Goal: Task Accomplishment & Management: Complete application form

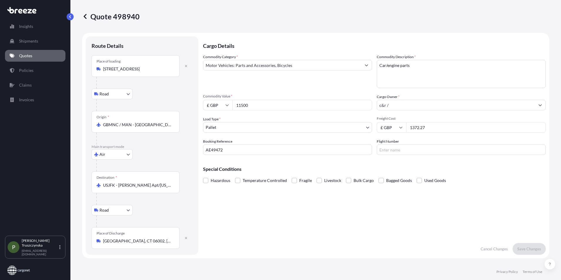
select select "Road"
select select "Air"
select select "Road"
select select "1"
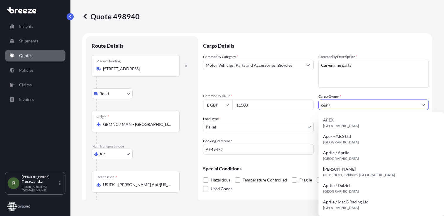
drag, startPoint x: 332, startPoint y: 104, endPoint x: 277, endPoint y: 101, distance: 55.5
click at [277, 101] on div "Commodity Category * Motor Vehicles: Parts and Accessories, Bicycles Commodity …" at bounding box center [315, 104] width 225 height 101
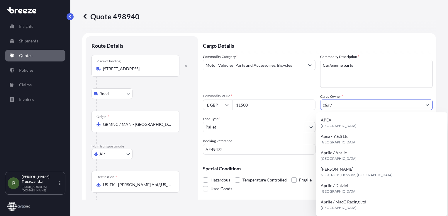
click at [337, 103] on input "c&r /" at bounding box center [370, 105] width 101 height 11
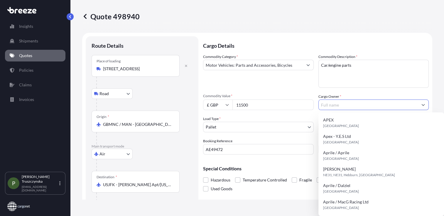
paste input "[PERSON_NAME]"
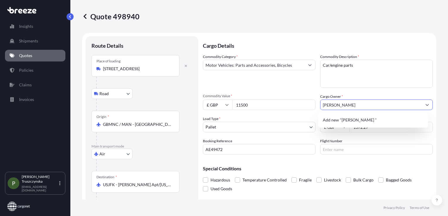
click at [348, 105] on input "[PERSON_NAME]" at bounding box center [370, 105] width 101 height 11
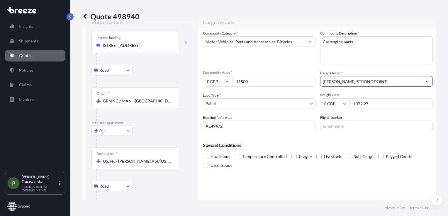
scroll to position [59, 0]
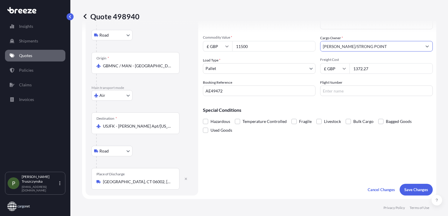
type input "[PERSON_NAME]/STRONG POINT"
click at [300, 159] on div "Cargo Details Commodity Category * Motor Vehicles: Parts and Accessories, Bicyc…" at bounding box center [318, 87] width 230 height 218
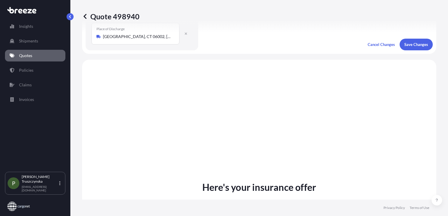
scroll to position [205, 0]
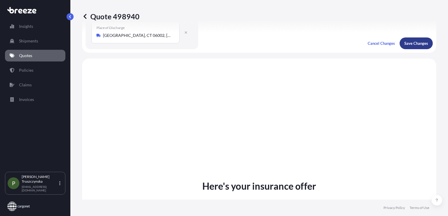
click at [417, 41] on p "Save Changes" at bounding box center [416, 43] width 24 height 6
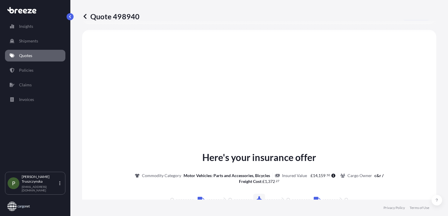
select select "Road"
select select "Air"
select select "Road"
select select "1"
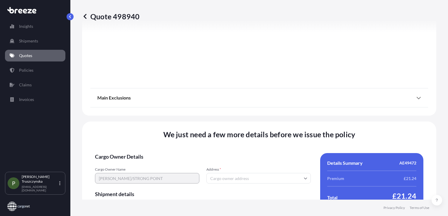
scroll to position [828, 0]
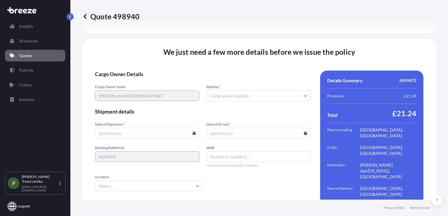
click at [233, 91] on input "Address *" at bounding box center [258, 96] width 104 height 11
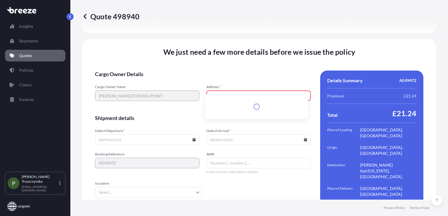
scroll to position [835, 0]
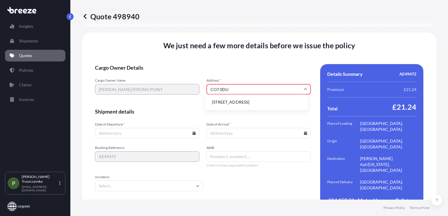
click at [250, 105] on li "[STREET_ADDRESS]" at bounding box center [256, 102] width 98 height 11
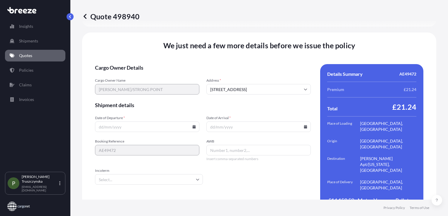
scroll to position [828, 0]
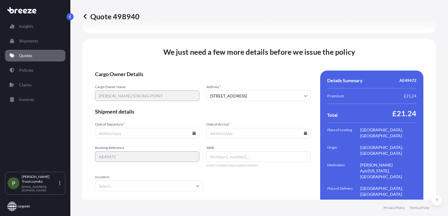
click at [209, 91] on input "[STREET_ADDRESS]" at bounding box center [258, 96] width 104 height 11
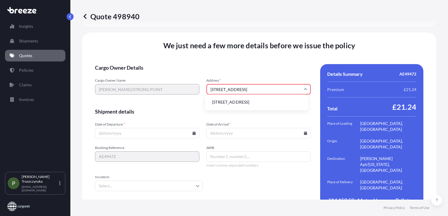
click at [264, 104] on li "[STREET_ADDRESS]" at bounding box center [256, 102] width 98 height 11
type input "[STREET_ADDRESS]"
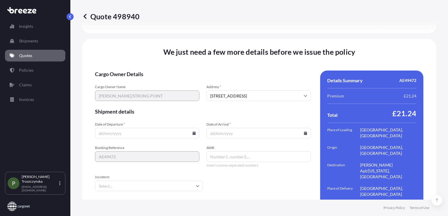
click at [150, 128] on input "Date of Departure *" at bounding box center [147, 133] width 104 height 11
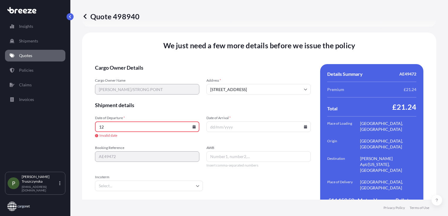
type input "1"
click at [193, 125] on icon at bounding box center [194, 127] width 3 height 4
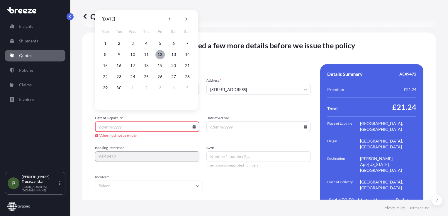
click at [158, 53] on button "12" at bounding box center [159, 54] width 9 height 9
type input "[DATE]"
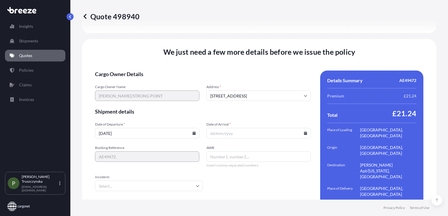
click at [302, 128] on input "Date of Arrival *" at bounding box center [258, 133] width 104 height 11
click at [304, 132] on icon at bounding box center [305, 134] width 3 height 4
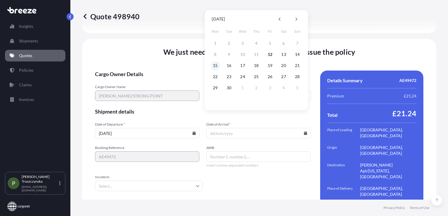
click at [218, 66] on button "15" at bounding box center [214, 65] width 9 height 9
type input "[DATE]"
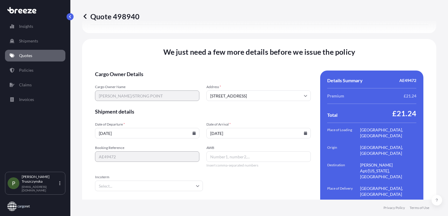
click at [219, 152] on input "AWB" at bounding box center [258, 157] width 104 height 11
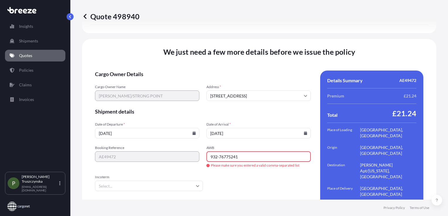
click at [222, 159] on form "Cargo Owner Details Cargo Owner Name [PERSON_NAME]/STRONG POINT Address * [STRE…" at bounding box center [203, 147] width 216 height 152
click at [218, 152] on input "932-76775241" at bounding box center [258, 157] width 104 height 11
type input "93276775241"
click at [220, 165] on form "Cargo Owner Details Cargo Owner Name [PERSON_NAME]/STRONG POINT Address * [STRE…" at bounding box center [203, 147] width 216 height 152
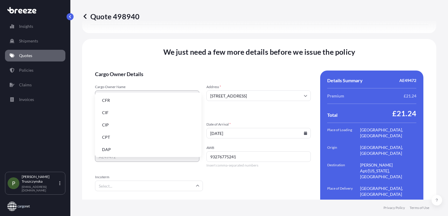
click at [158, 181] on input "Incoterm" at bounding box center [149, 186] width 108 height 11
click at [123, 149] on li "DAP" at bounding box center [148, 149] width 102 height 11
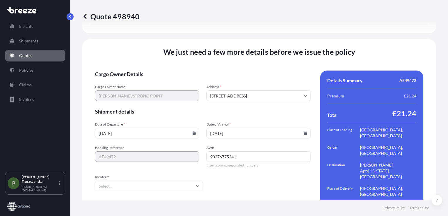
type input "DAP"
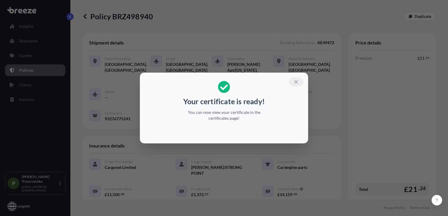
click at [300, 83] on button "button" at bounding box center [296, 81] width 15 height 9
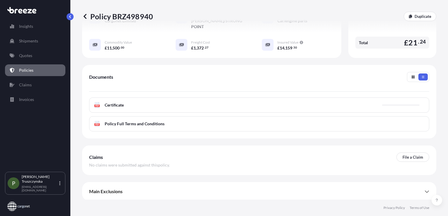
scroll to position [147, 0]
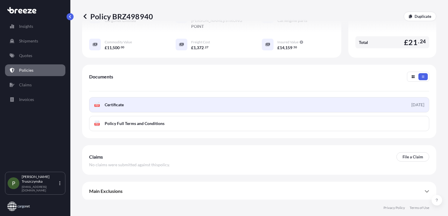
click at [311, 106] on link "PDF Certificate [DATE]" at bounding box center [259, 104] width 340 height 15
